Goal: Information Seeking & Learning: Learn about a topic

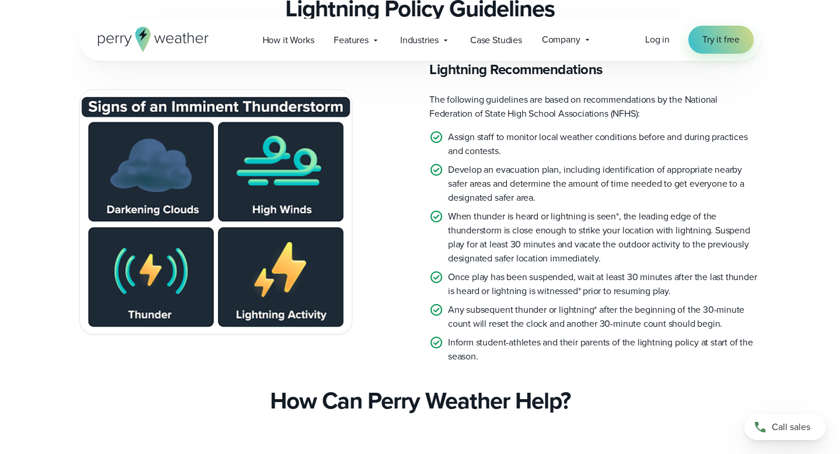
scroll to position [2429, 0]
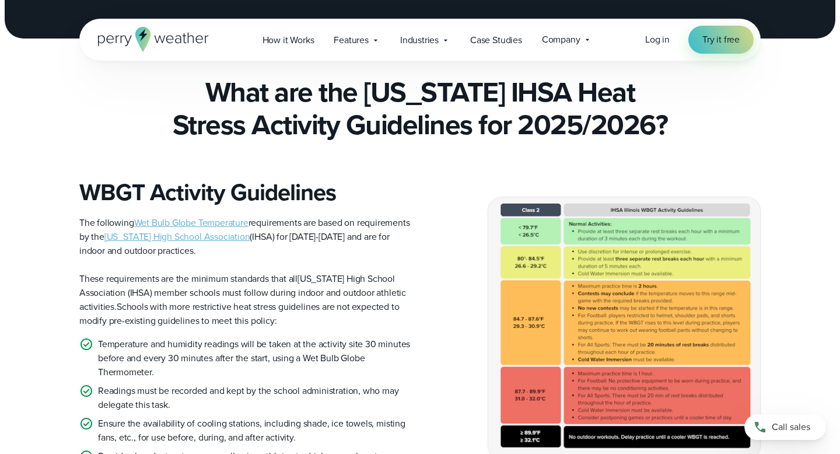
scroll to position [233, 0]
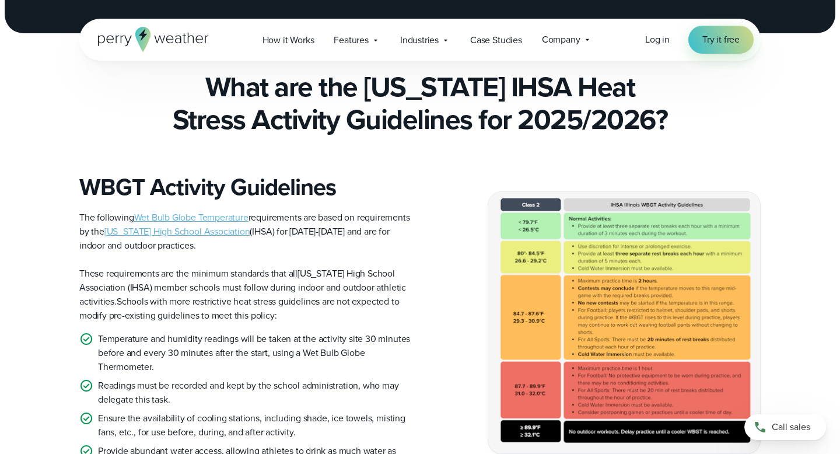
click at [526, 395] on img at bounding box center [624, 322] width 272 height 261
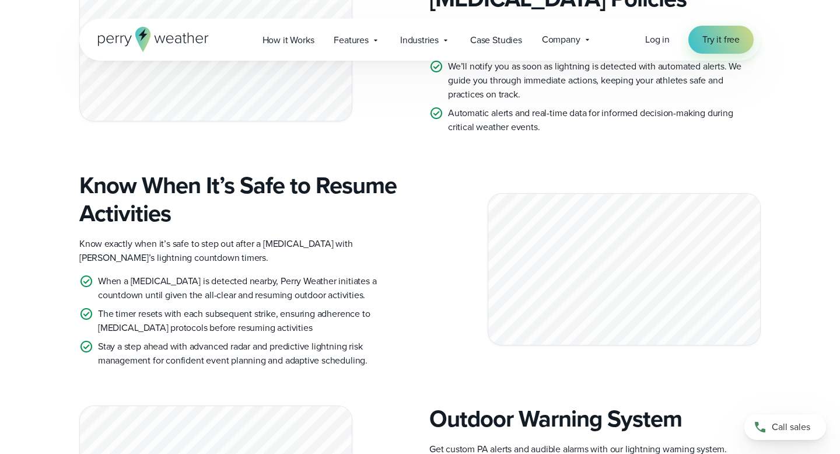
scroll to position [3049, 0]
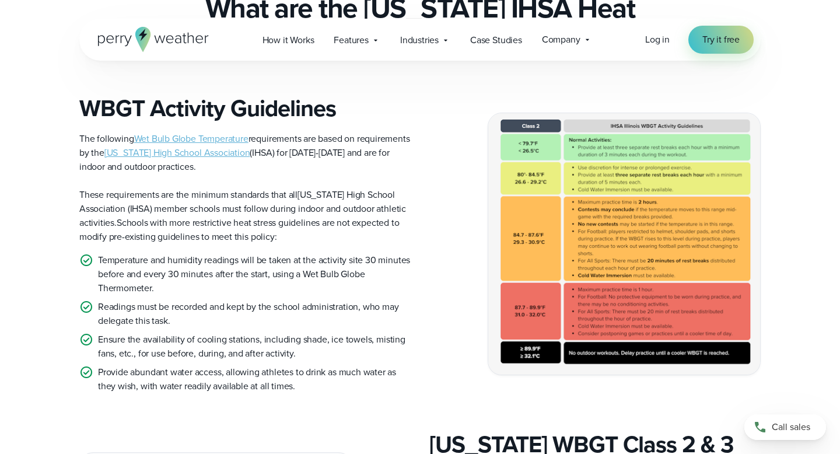
scroll to position [311, 0]
